Goal: Find contact information: Find contact information

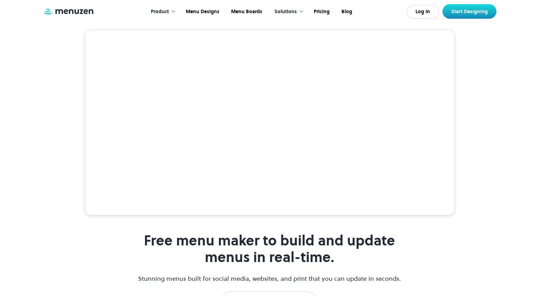
scroll to position [141, 0]
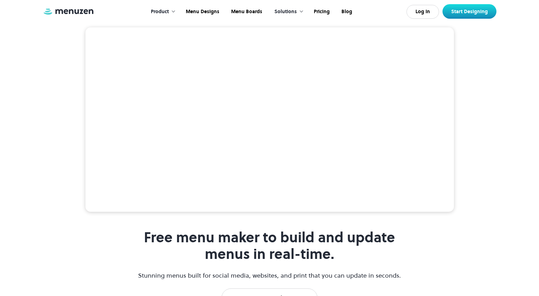
click at [293, 12] on div "Solutions" at bounding box center [286, 12] width 23 height 8
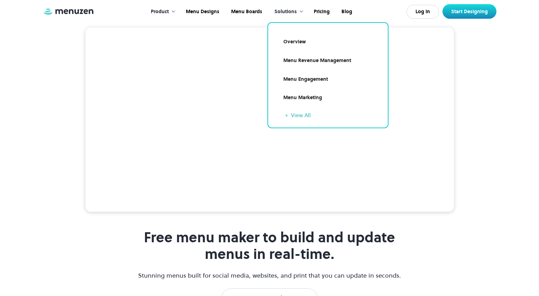
scroll to position [142, 0]
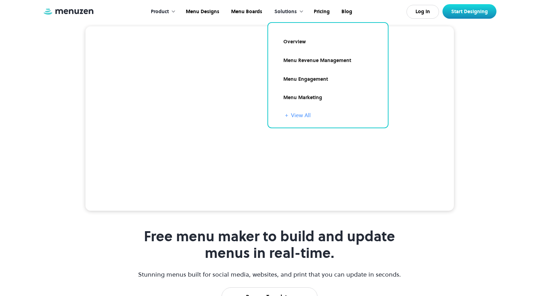
click at [307, 115] on link "+ View All" at bounding box center [332, 115] width 95 height 8
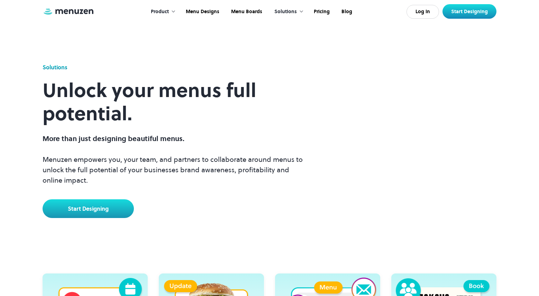
click at [168, 9] on div "Product" at bounding box center [160, 12] width 18 height 8
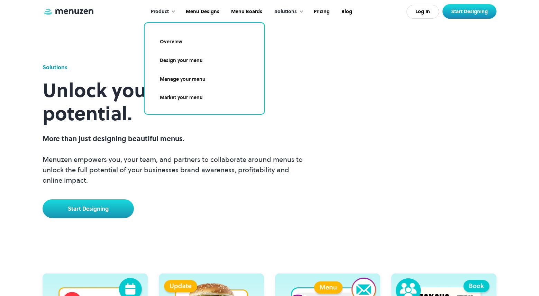
click at [171, 44] on link "Overview" at bounding box center [204, 42] width 103 height 16
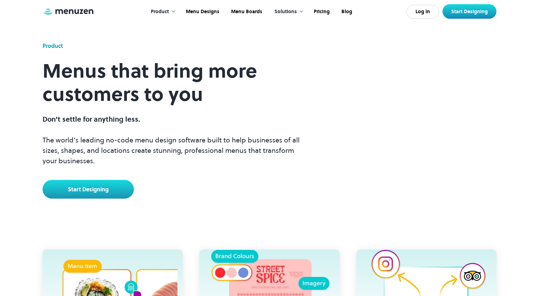
click at [75, 12] on img at bounding box center [69, 12] width 52 height 8
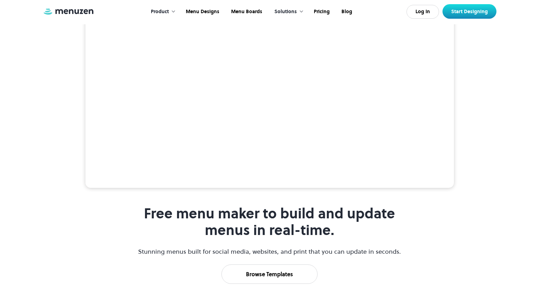
scroll to position [108, 0]
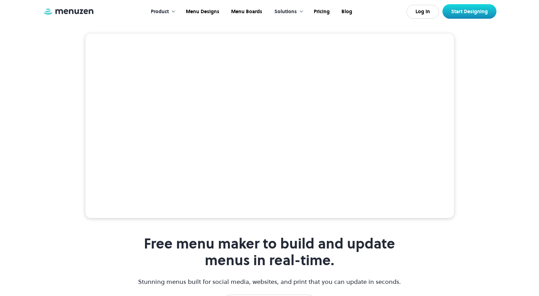
scroll to position [134, 0]
click at [294, 11] on div "Solutions" at bounding box center [286, 12] width 23 height 8
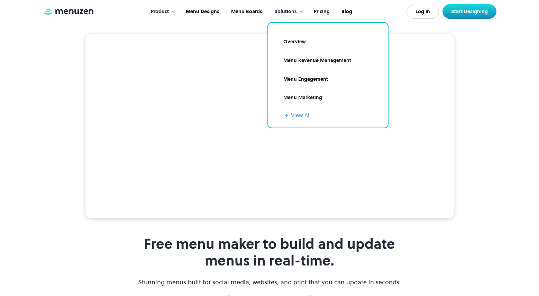
click at [304, 115] on link "+ View All" at bounding box center [332, 115] width 95 height 8
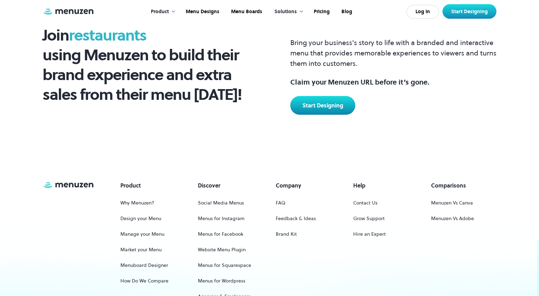
scroll to position [1011, 0]
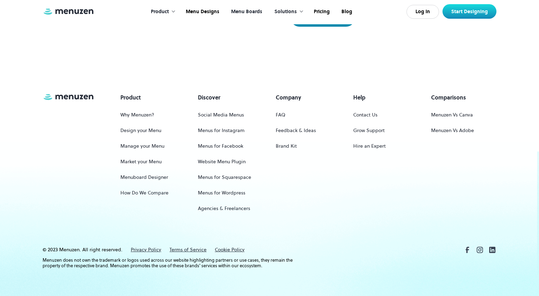
click at [249, 11] on link "Menu Boards" at bounding box center [246, 11] width 43 height 21
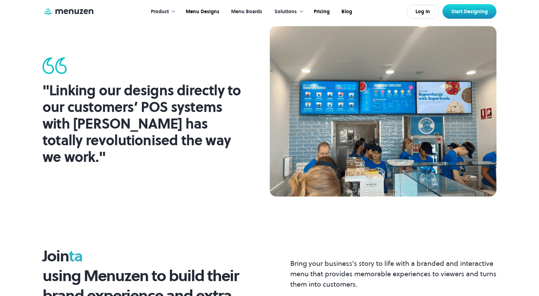
scroll to position [980, 0]
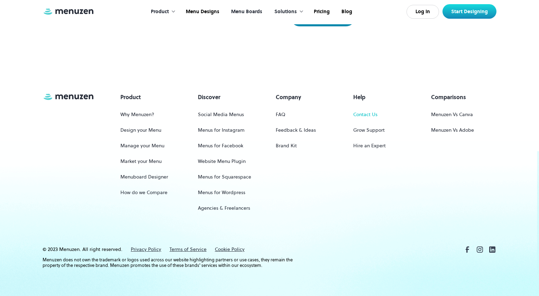
click at [370, 115] on link "Contact Us" at bounding box center [365, 114] width 24 height 13
